Goal: Task Accomplishment & Management: Manage account settings

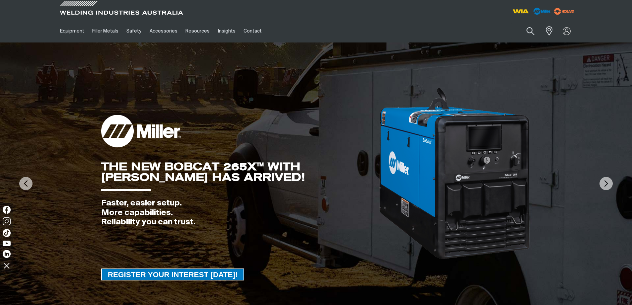
click at [539, 39] on div "Search When search results are available use up and down arrows to review and e…" at bounding box center [511, 31] width 130 height 23
click at [529, 44] on link "Partner Login" at bounding box center [539, 44] width 73 height 12
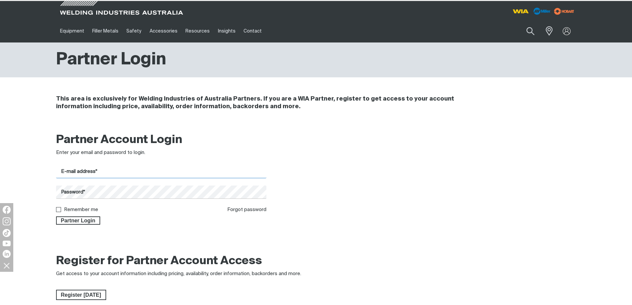
type input "[EMAIL_ADDRESS][DOMAIN_NAME]"
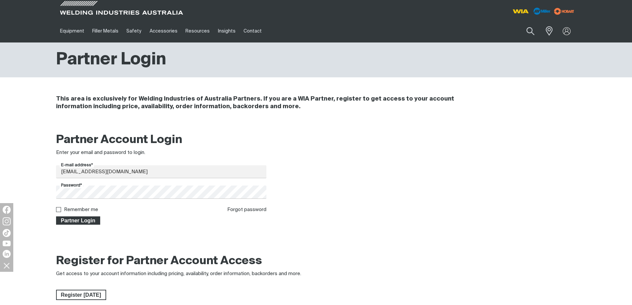
click at [83, 220] on span "Partner Login" at bounding box center [78, 220] width 43 height 9
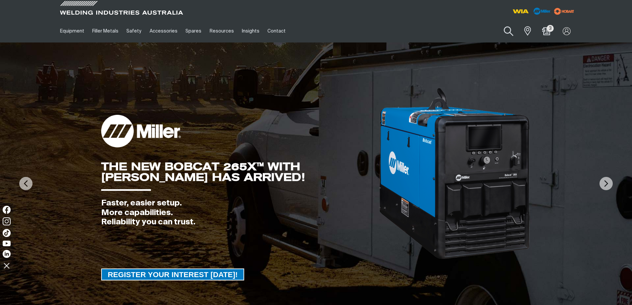
click at [509, 26] on button "Search products" at bounding box center [509, 31] width 27 height 19
click at [474, 29] on input "Search" at bounding box center [469, 31] width 102 height 15
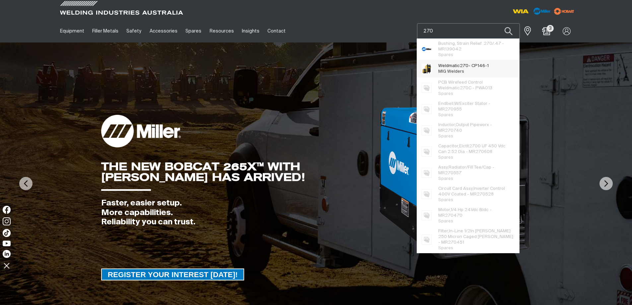
type input "270"
click at [465, 67] on span "270" at bounding box center [464, 66] width 9 height 4
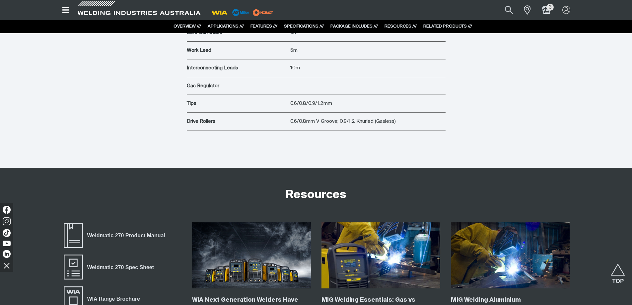
scroll to position [2190, 0]
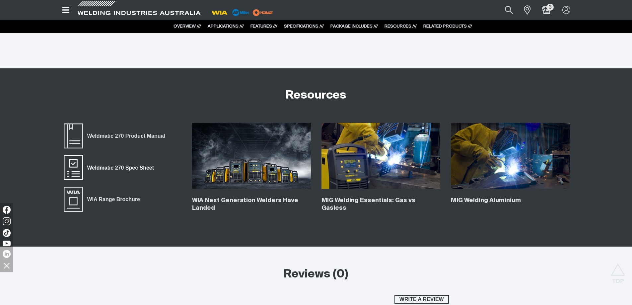
click at [77, 164] on span "Weldmatic 270 Spec Sheet" at bounding box center [73, 167] width 21 height 27
